Goal: Information Seeking & Learning: Learn about a topic

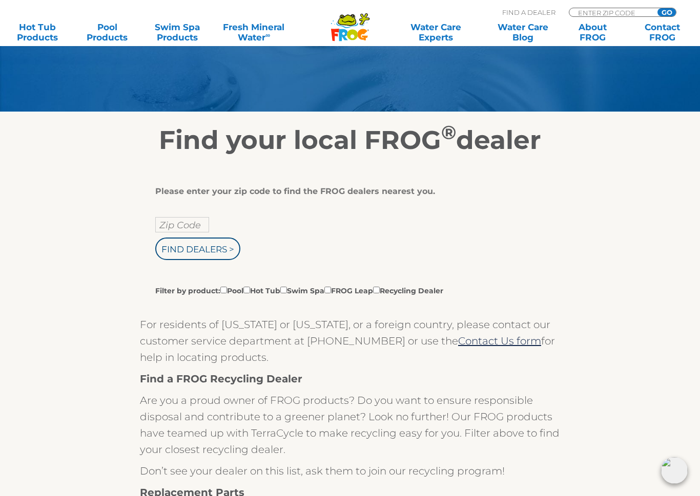
scroll to position [104, 0]
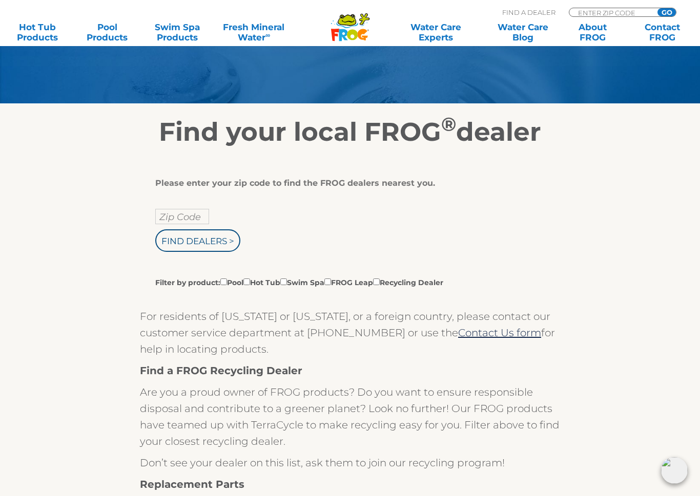
click at [173, 216] on input "Zip Code" at bounding box center [182, 216] width 54 height 15
type input "Zip Code"
click at [166, 215] on input "text" at bounding box center [182, 216] width 54 height 15
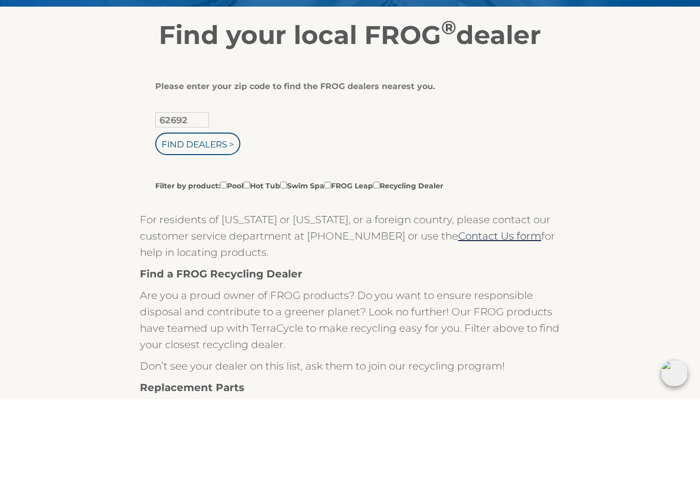
type input "62692"
click at [185, 230] on input "Find Dealers >" at bounding box center [197, 241] width 85 height 23
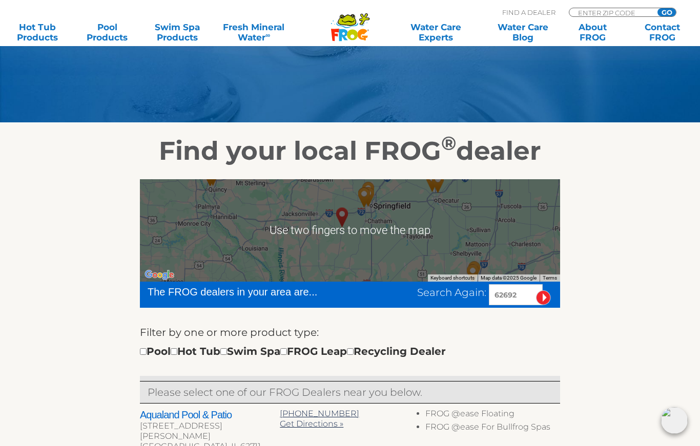
scroll to position [82, 0]
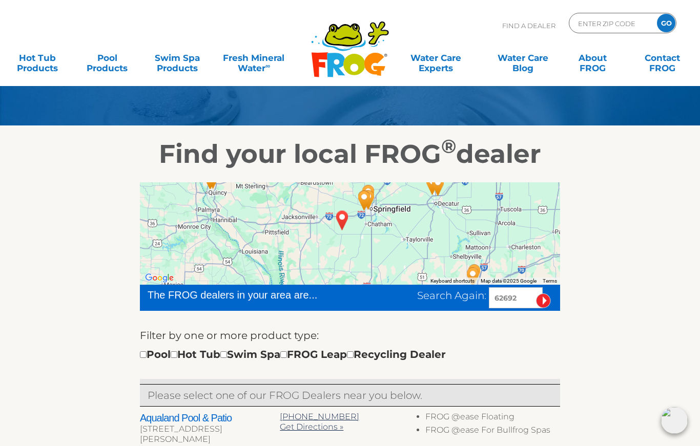
click at [266, 220] on div at bounding box center [350, 233] width 420 height 102
click at [221, 223] on div at bounding box center [350, 233] width 420 height 102
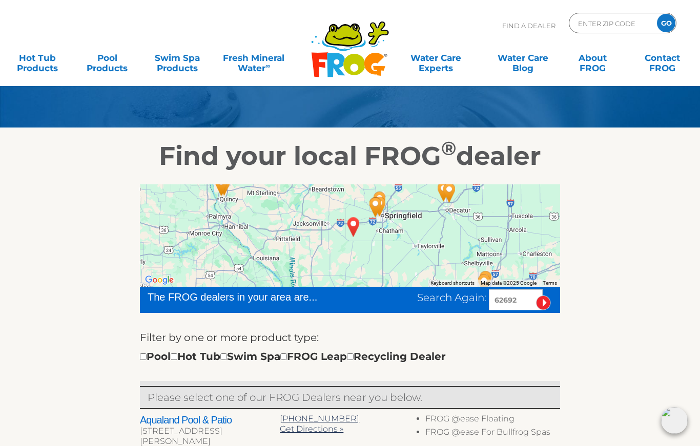
scroll to position [79, 0]
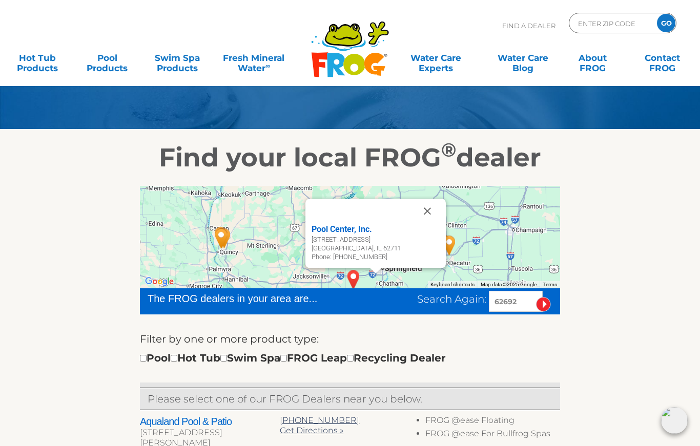
click at [270, 216] on div "Pool Center, Inc. 3740 Wabash Ave Ste A Springfield, IL 62711 Phone: 217-698-76…" at bounding box center [350, 237] width 420 height 102
click at [421, 216] on button "Close" at bounding box center [427, 211] width 25 height 25
click at [421, 207] on button "Close" at bounding box center [427, 211] width 25 height 25
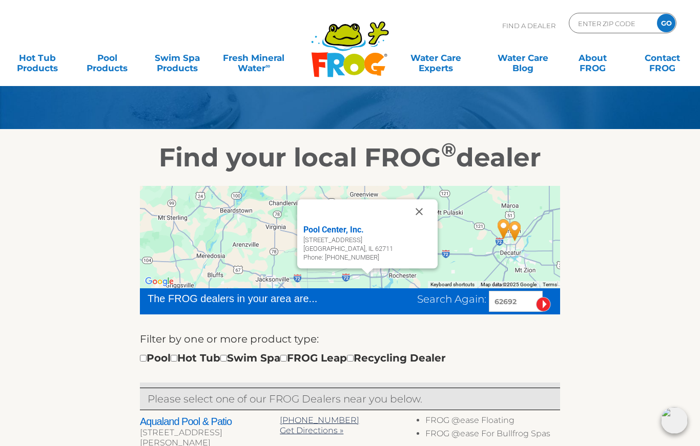
click at [413, 206] on button "Close" at bounding box center [419, 211] width 25 height 25
click at [419, 212] on button "Close" at bounding box center [419, 211] width 25 height 25
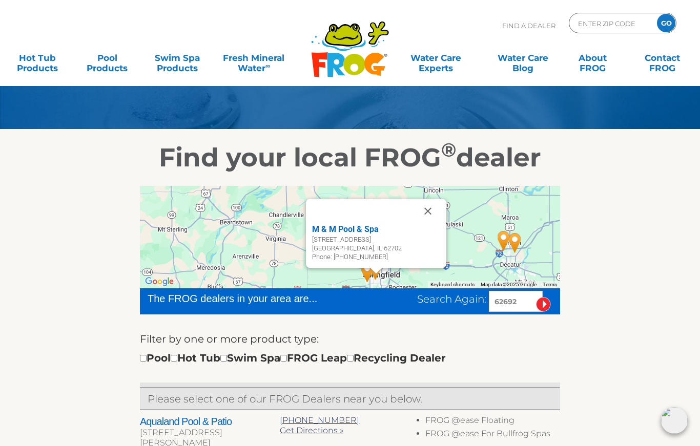
click at [429, 211] on button "Close" at bounding box center [427, 211] width 25 height 25
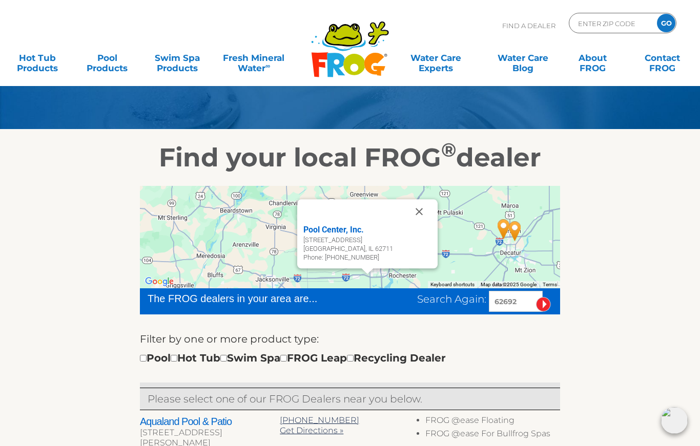
click at [417, 217] on button "Close" at bounding box center [419, 211] width 25 height 25
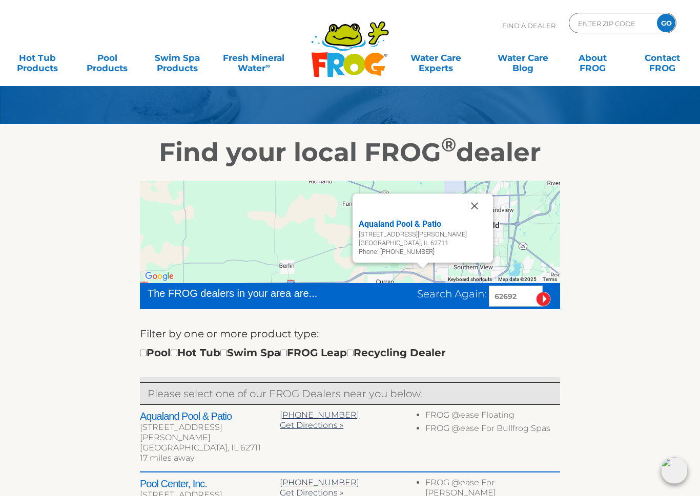
scroll to position [85, 0]
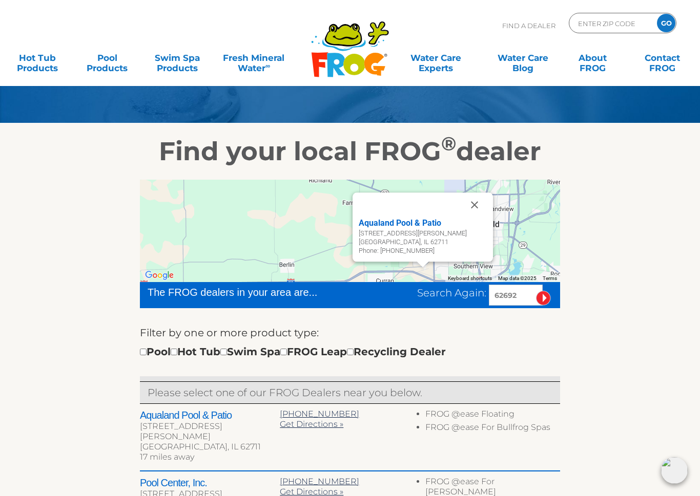
click at [479, 206] on button "Close" at bounding box center [474, 205] width 25 height 25
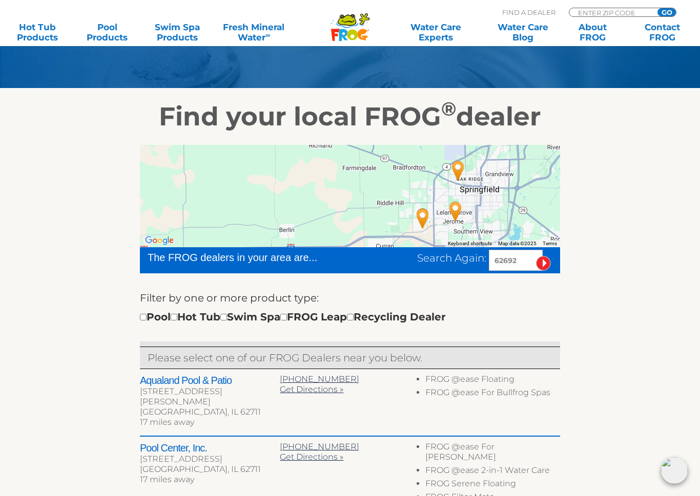
scroll to position [129, 0]
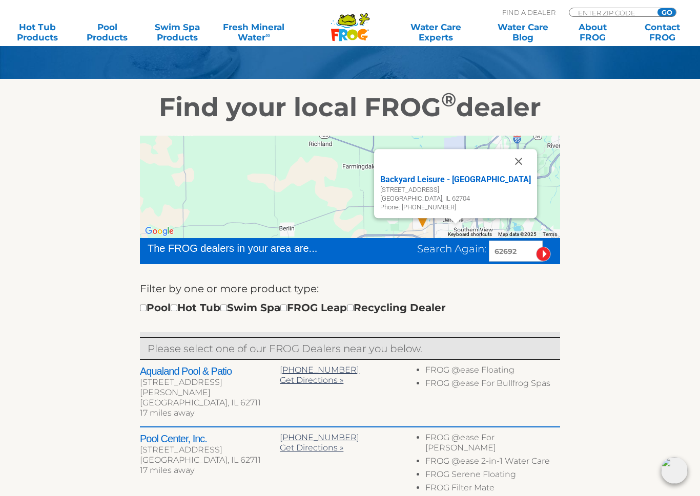
click at [413, 176] on div "Backyard Leisure - Springfield" at bounding box center [455, 180] width 151 height 12
click at [418, 180] on div "Backyard Leisure - Springfield" at bounding box center [455, 180] width 151 height 12
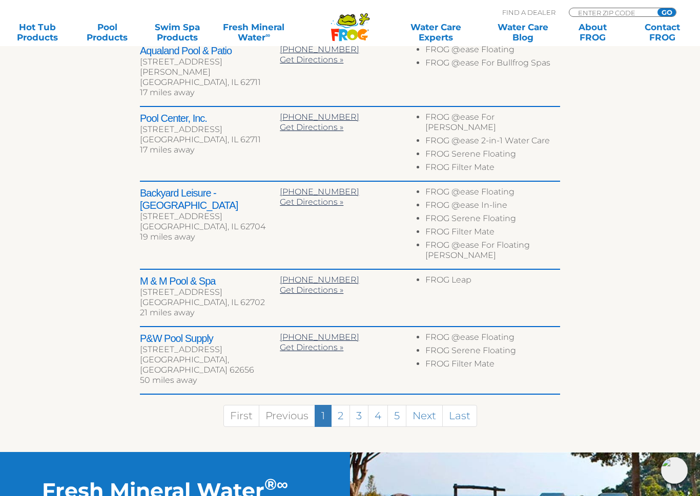
scroll to position [452, 0]
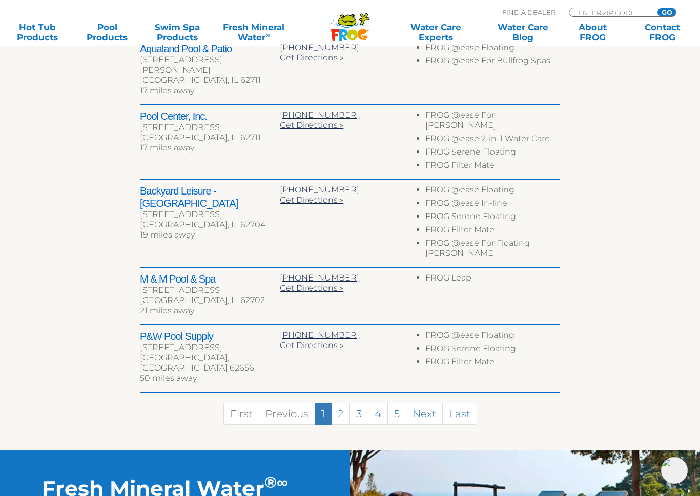
click at [161, 185] on h2 "Backyard Leisure - Springfield" at bounding box center [210, 197] width 140 height 25
click at [163, 185] on h2 "Backyard Leisure - Springfield" at bounding box center [210, 197] width 140 height 25
click at [151, 185] on h2 "Backyard Leisure - Springfield" at bounding box center [210, 197] width 140 height 25
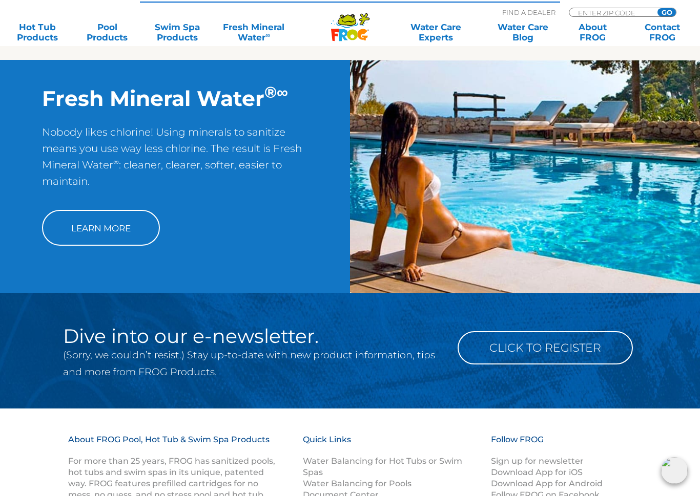
scroll to position [843, 0]
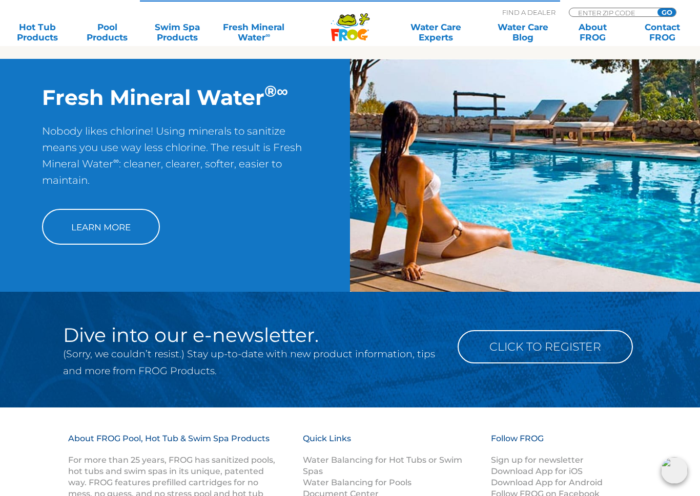
click at [68, 209] on link "Learn More" at bounding box center [101, 227] width 118 height 36
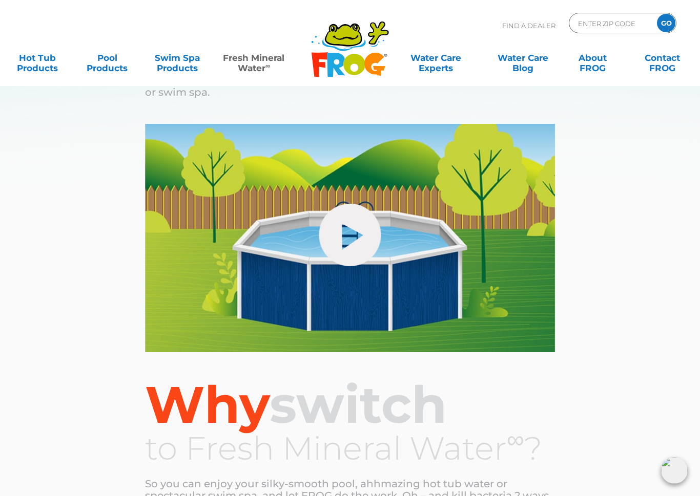
scroll to position [68, 0]
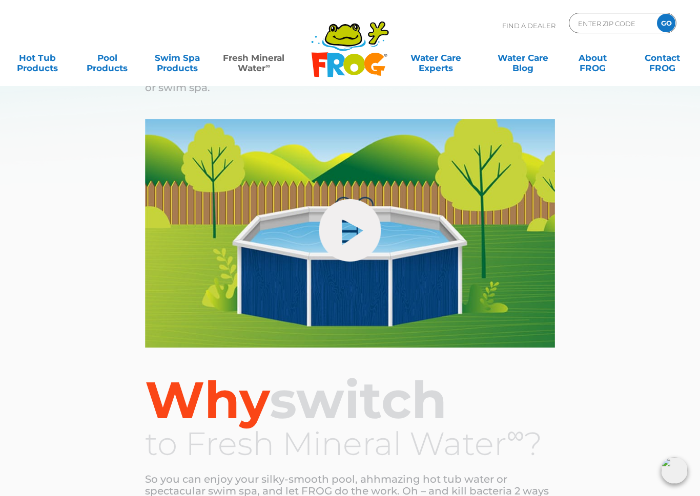
click at [344, 225] on link "hide-me" at bounding box center [350, 230] width 62 height 62
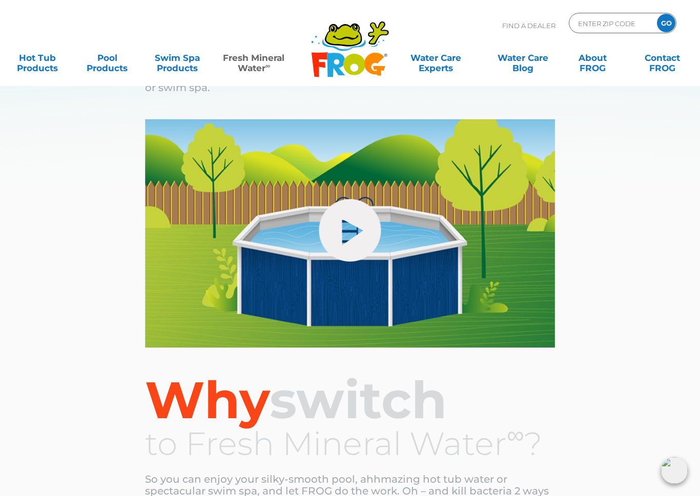
click at [345, 237] on link "hide-me" at bounding box center [350, 230] width 62 height 62
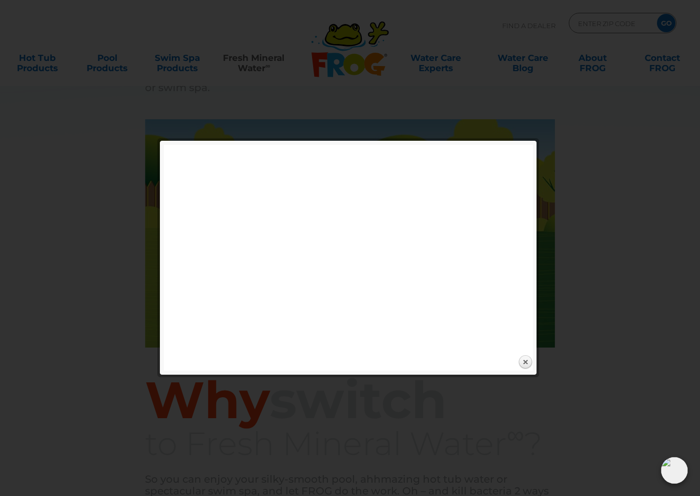
click at [530, 363] on link "Close" at bounding box center [524, 362] width 15 height 15
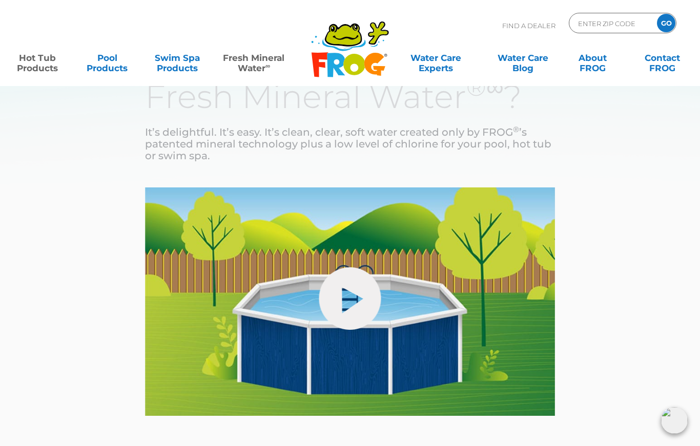
click at [36, 61] on link "Hot Tub Products" at bounding box center [37, 58] width 54 height 20
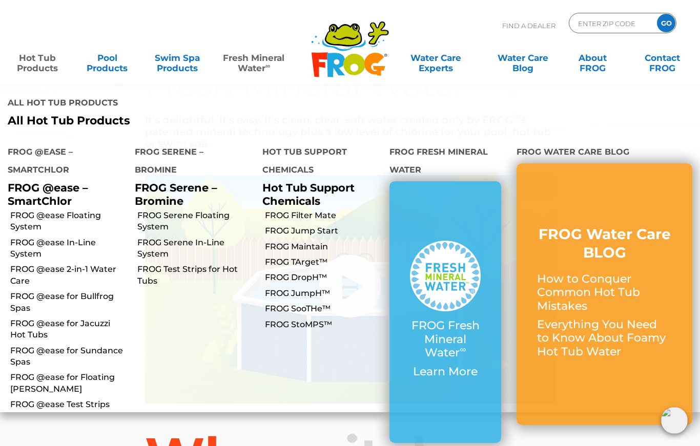
scroll to position [11, 0]
click at [46, 264] on link "FROG @ease 2-in-1 Water Care" at bounding box center [68, 275] width 117 height 23
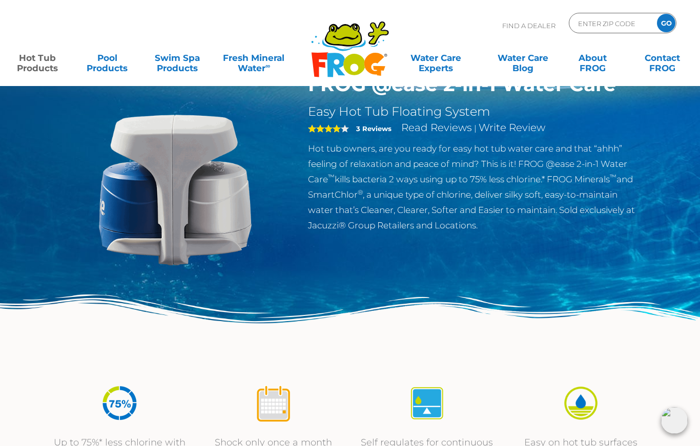
scroll to position [45, 0]
